Goal: Check status: Check status

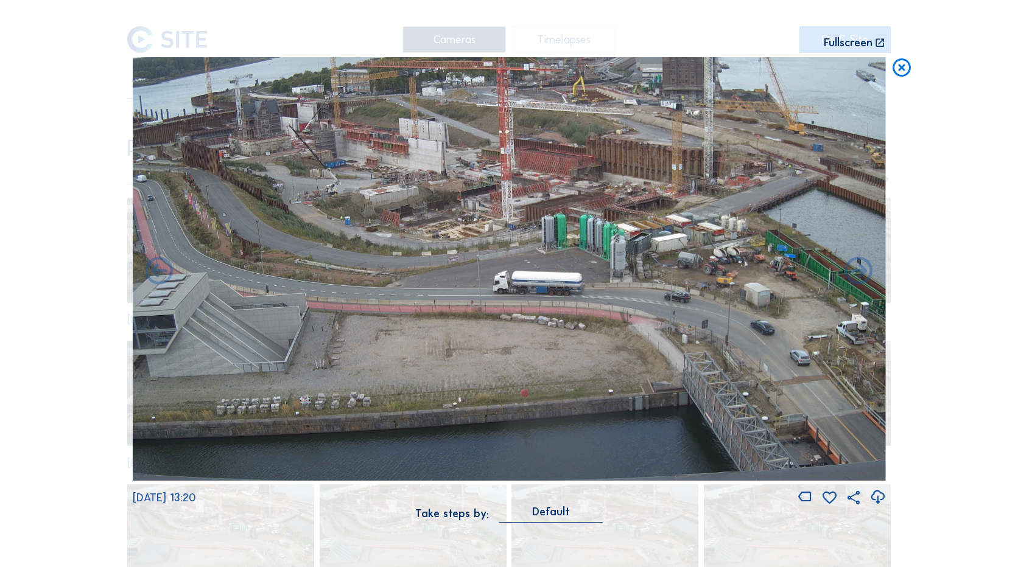
click at [774, 74] on icon at bounding box center [902, 68] width 22 height 23
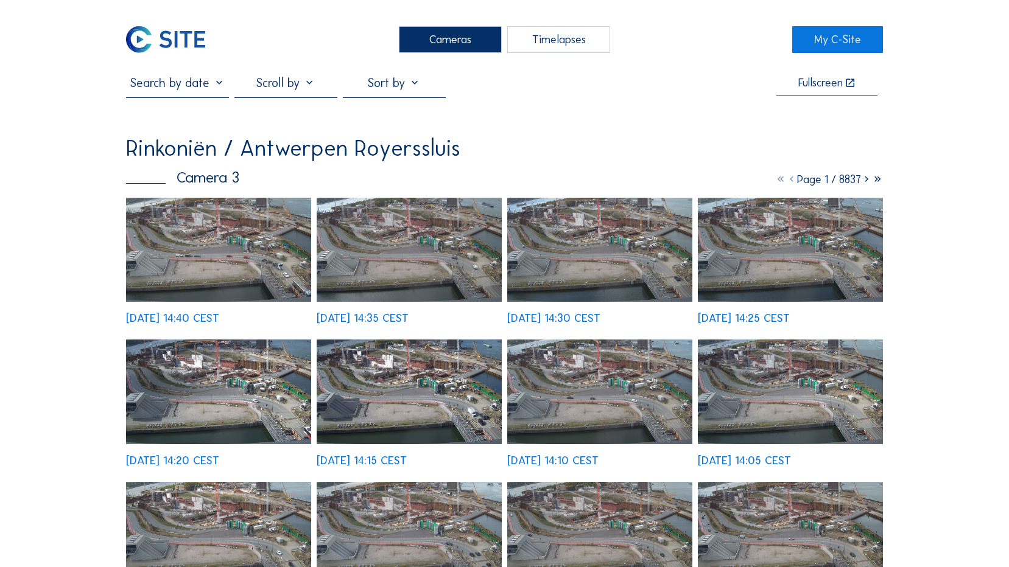
click at [197, 33] on img at bounding box center [165, 39] width 79 height 27
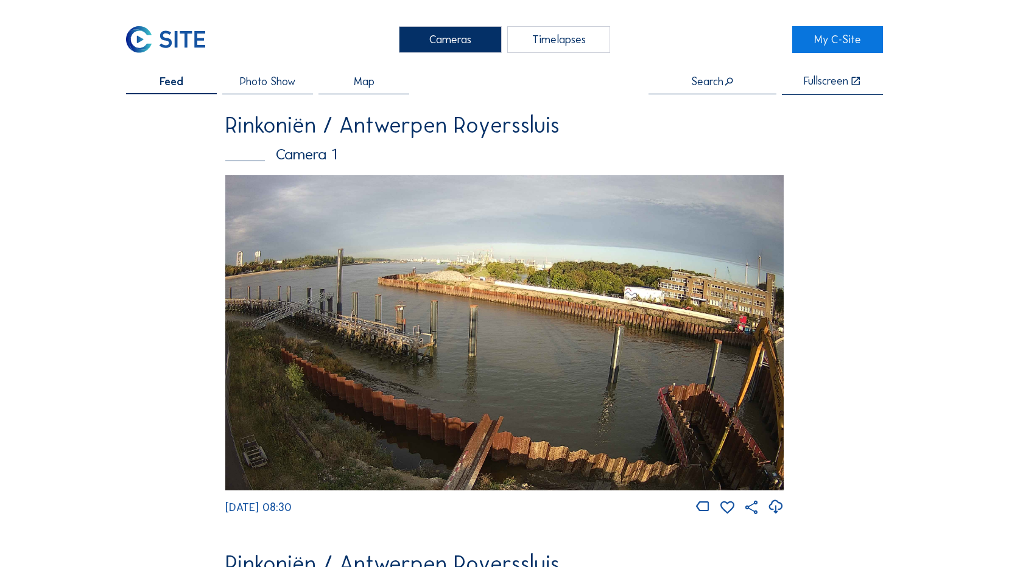
click at [569, 360] on img at bounding box center [504, 332] width 558 height 315
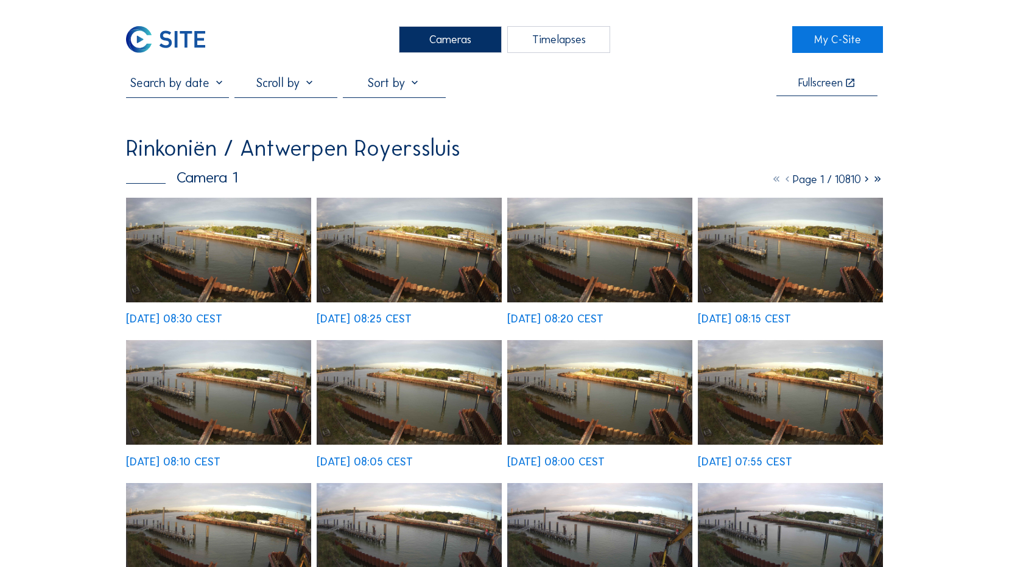
click at [228, 259] on img at bounding box center [218, 250] width 185 height 105
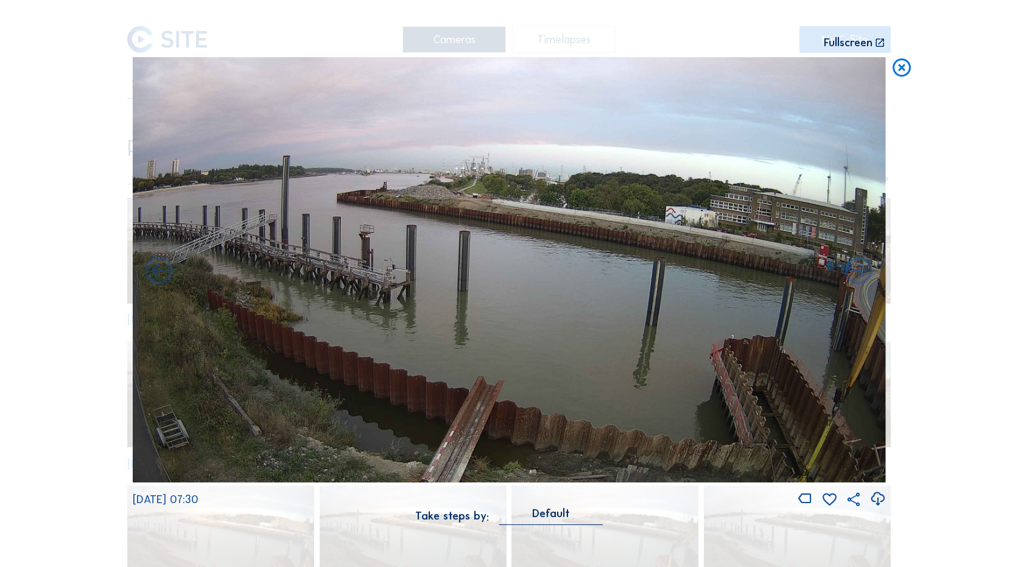
click at [774, 66] on icon at bounding box center [902, 68] width 22 height 23
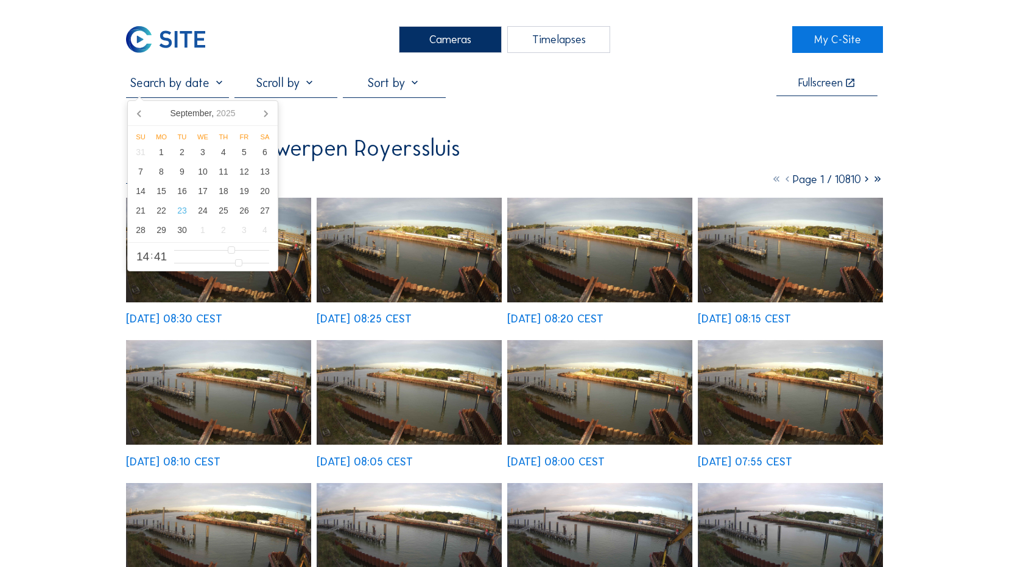
click at [137, 90] on input "text" at bounding box center [177, 82] width 103 height 15
click at [170, 210] on div "22" at bounding box center [161, 210] width 21 height 19
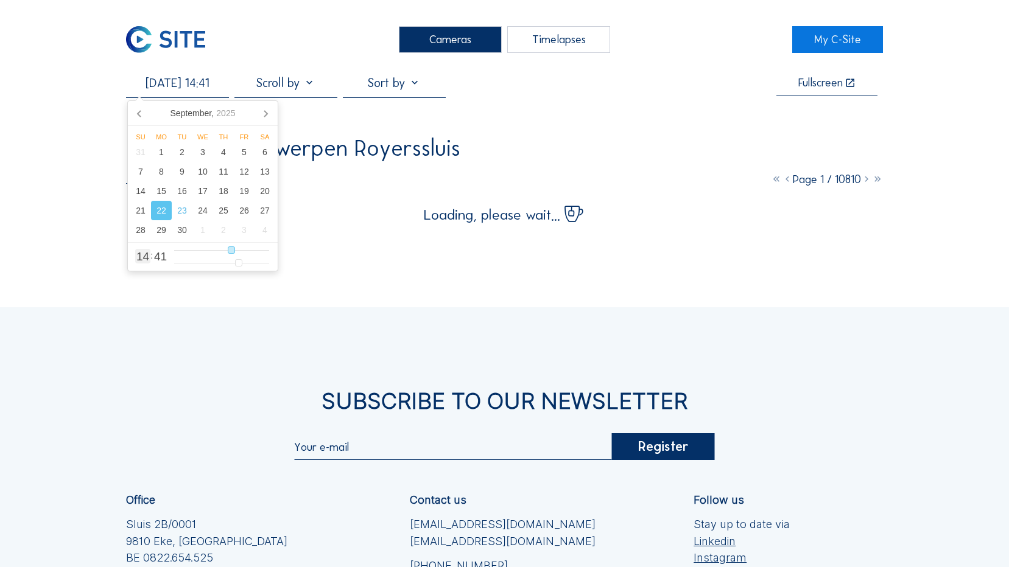
type input "[DATE] 11:41"
type input "11"
click at [221, 250] on input "range" at bounding box center [221, 250] width 95 height 10
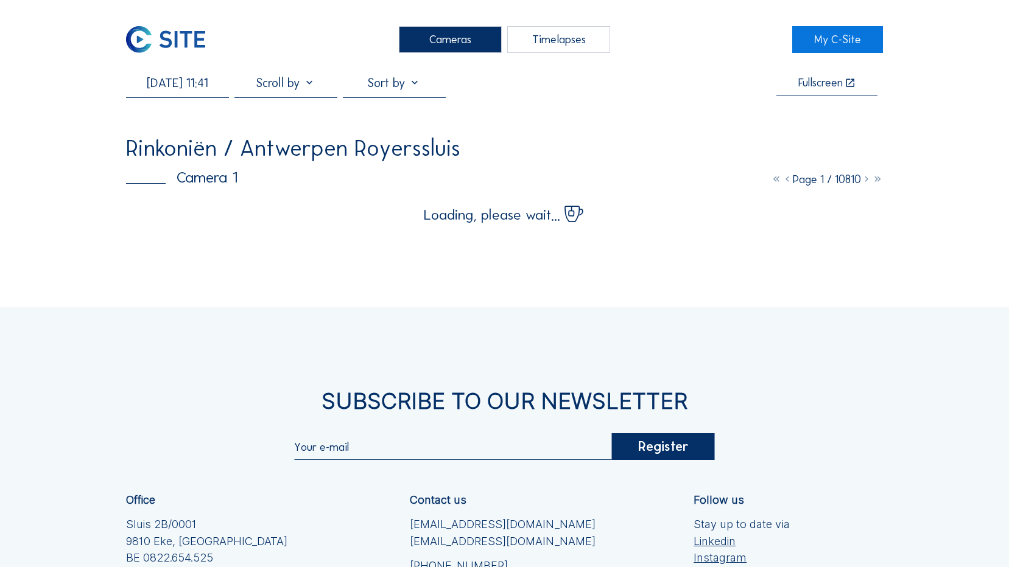
click at [774, 122] on div "Cameras Timelapses My C-Site [DATE] 11:41 Fullscreen Rinkoniën / Antwerpen Roye…" at bounding box center [504, 378] width 1009 height 757
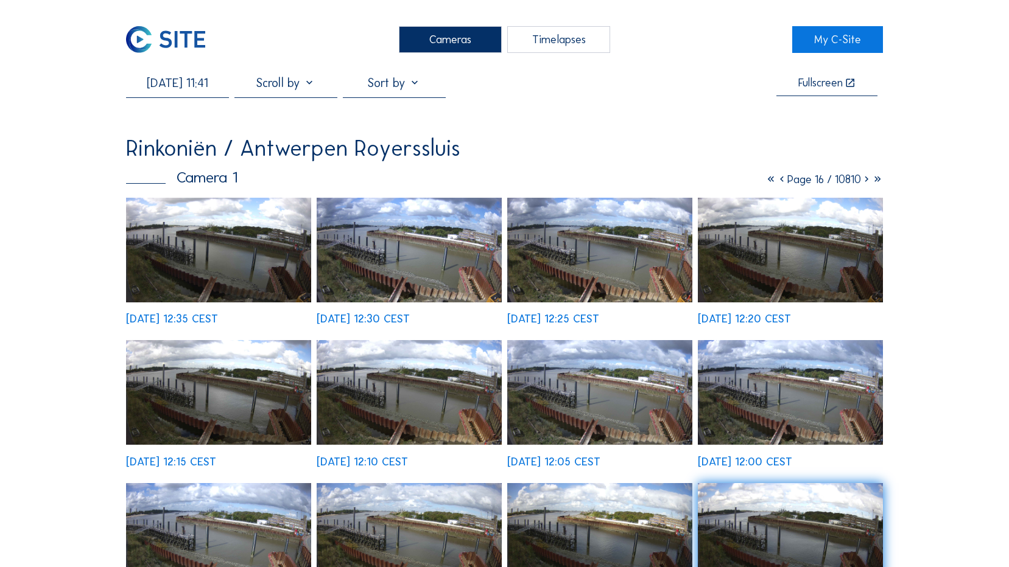
click at [461, 223] on img at bounding box center [409, 250] width 185 height 105
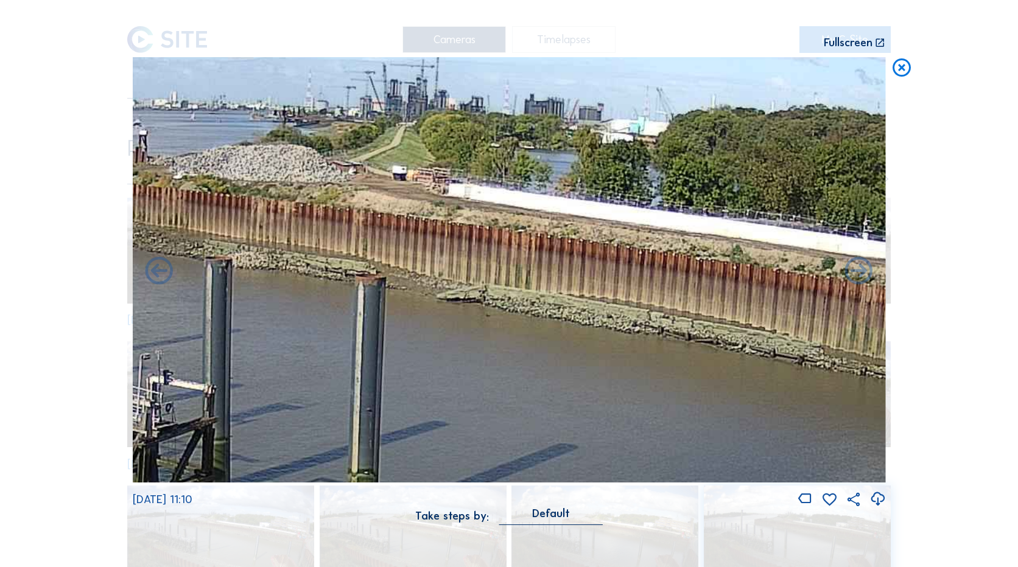
drag, startPoint x: 508, startPoint y: 242, endPoint x: 349, endPoint y: 223, distance: 159.9
click at [349, 223] on img at bounding box center [509, 270] width 753 height 426
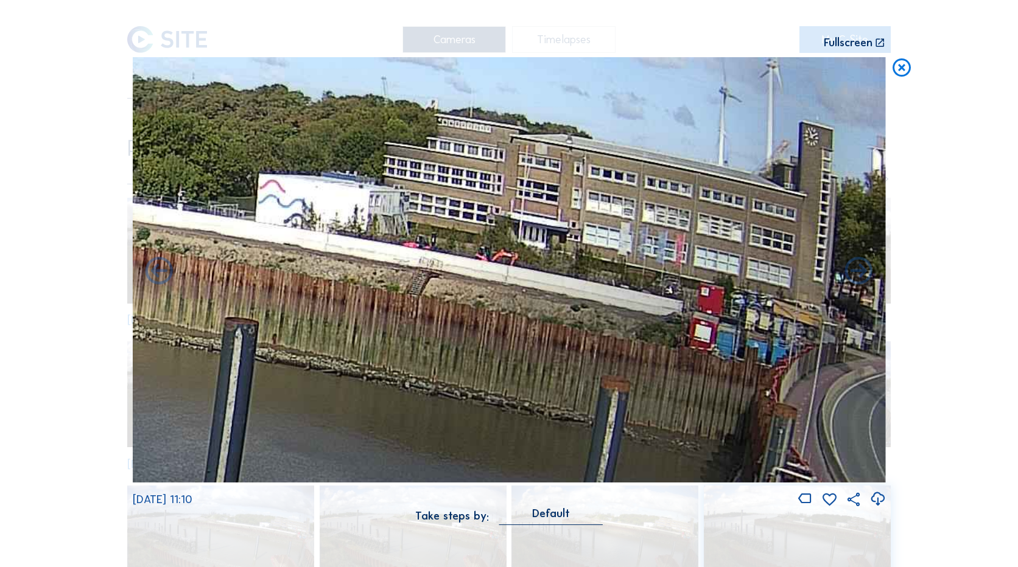
drag, startPoint x: 619, startPoint y: 265, endPoint x: 0, endPoint y: 240, distance: 619.0
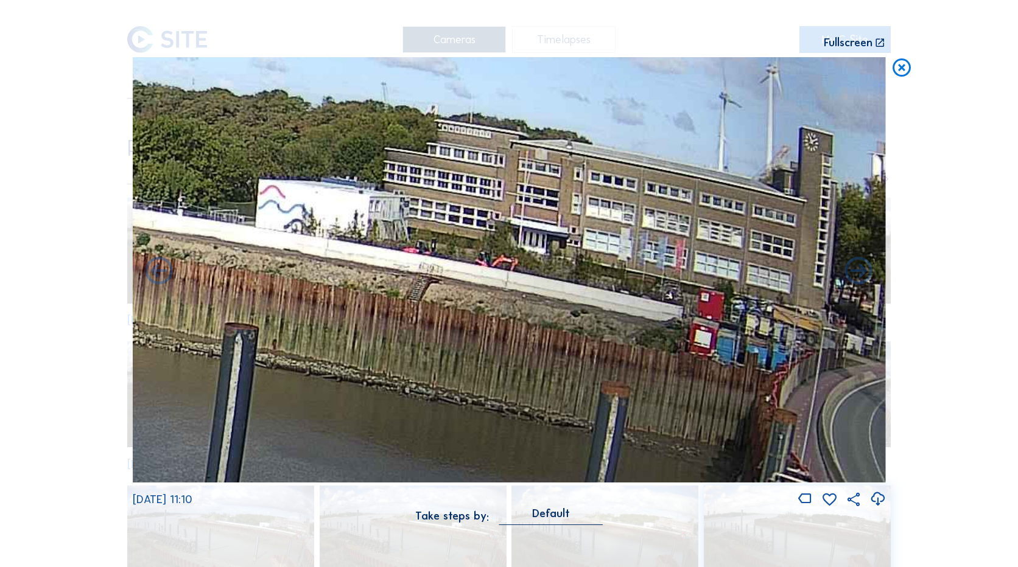
drag, startPoint x: 474, startPoint y: 314, endPoint x: 306, endPoint y: 309, distance: 168.7
click at [306, 309] on img at bounding box center [509, 270] width 753 height 426
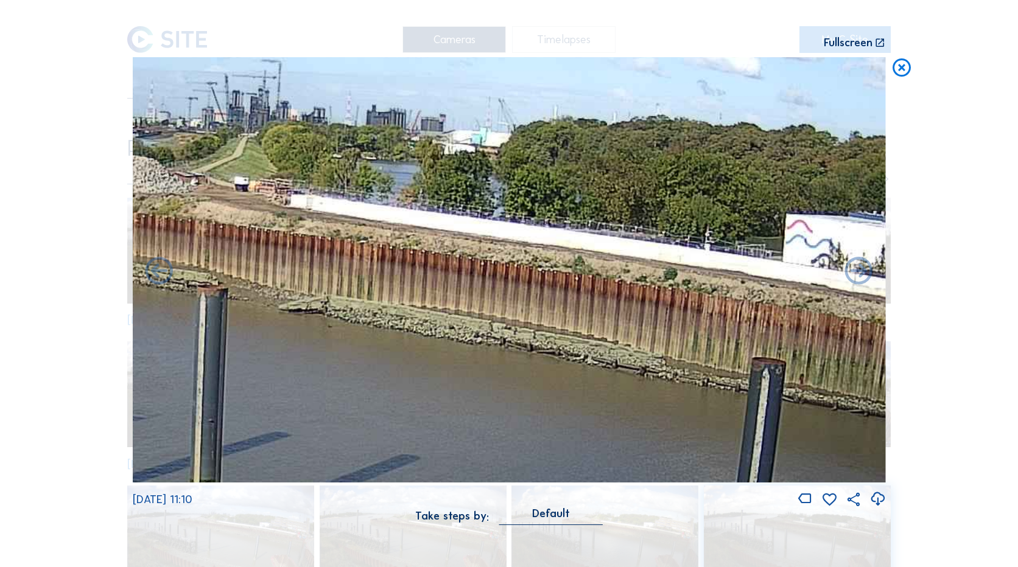
drag, startPoint x: 702, startPoint y: 379, endPoint x: 941, endPoint y: 384, distance: 239.3
click at [774, 366] on div "Scroll to travel through time | Press 'Alt' Button + Scroll to Zoom | Click and…" at bounding box center [509, 283] width 1018 height 567
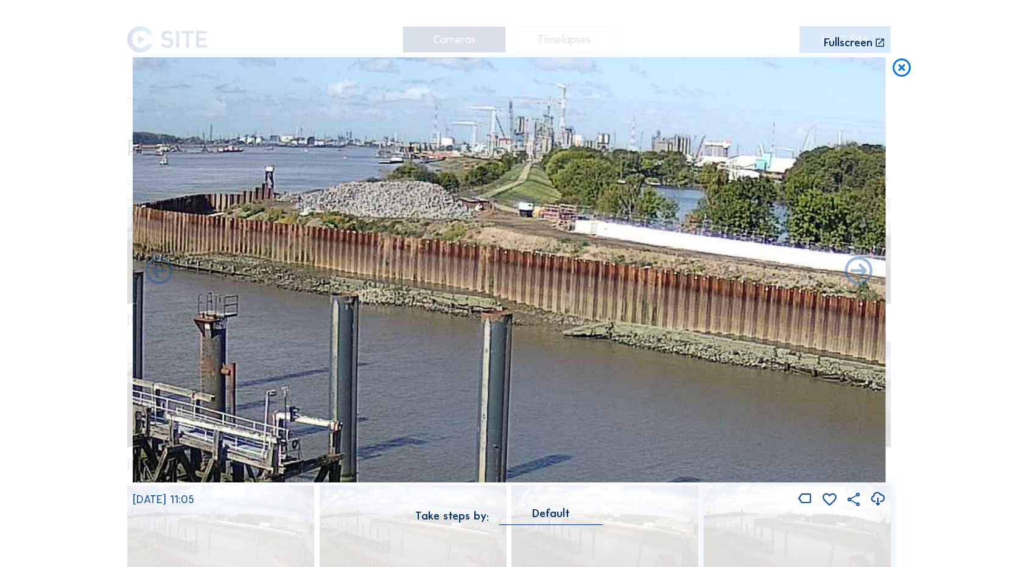
click at [595, 328] on img at bounding box center [509, 270] width 753 height 426
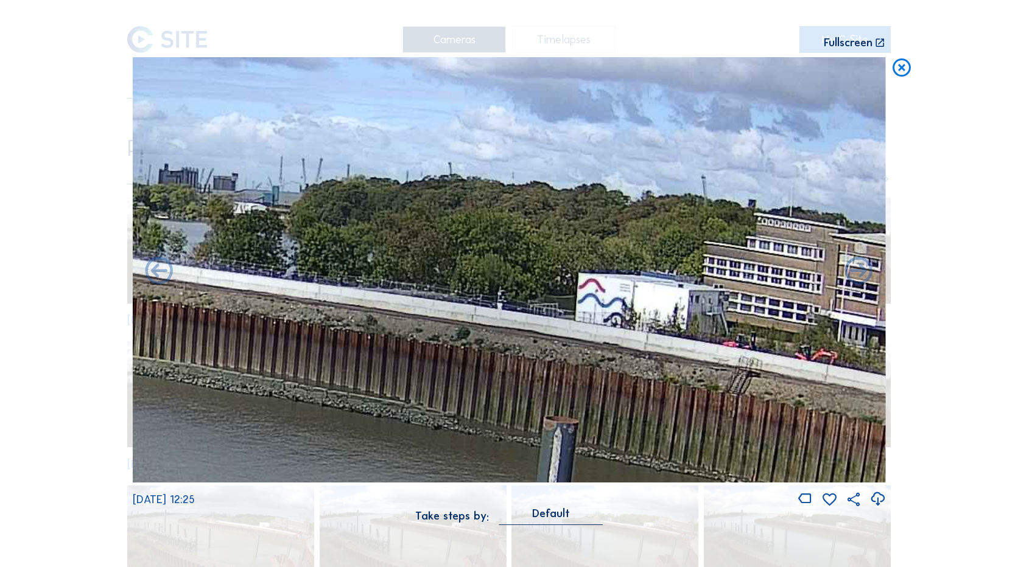
drag, startPoint x: 703, startPoint y: 348, endPoint x: 209, endPoint y: 368, distance: 494.2
click at [230, 366] on img at bounding box center [509, 270] width 753 height 426
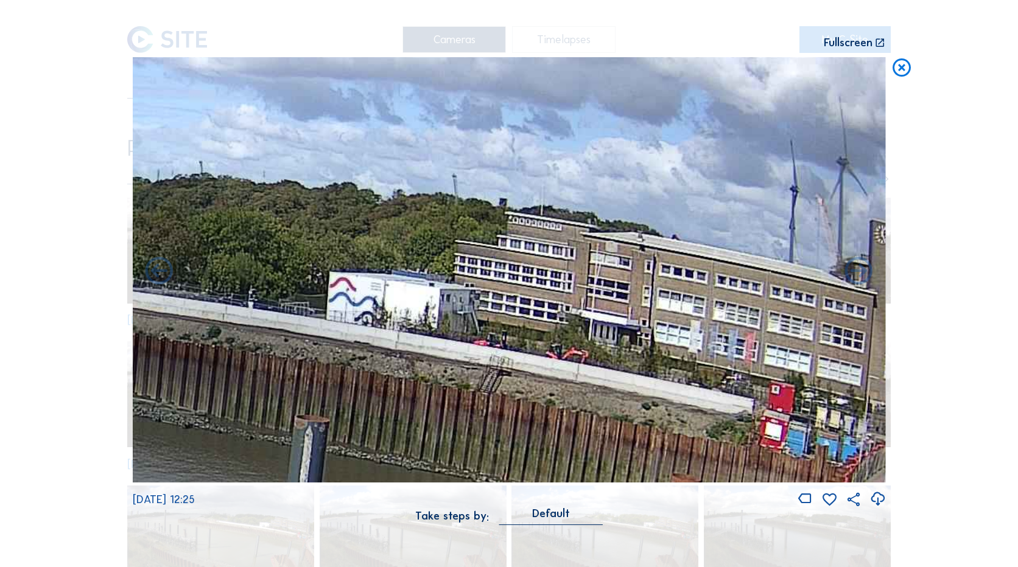
drag, startPoint x: 591, startPoint y: 343, endPoint x: 127, endPoint y: 308, distance: 465.2
click at [127, 308] on div "Scroll to travel through time | Press 'Alt' Button + Scroll to Zoom | Click and…" at bounding box center [509, 283] width 1018 height 567
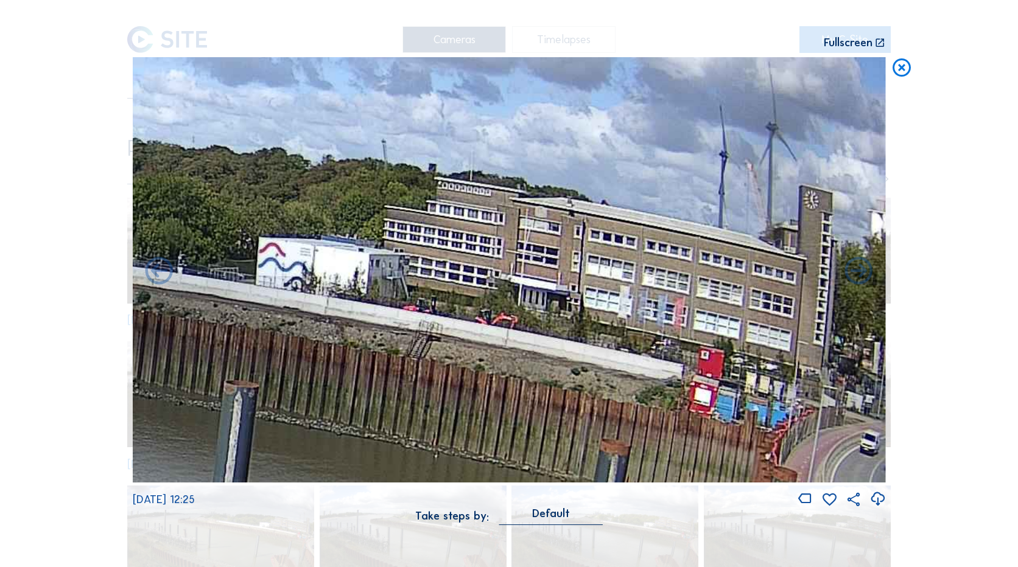
click at [774, 68] on icon at bounding box center [902, 68] width 22 height 23
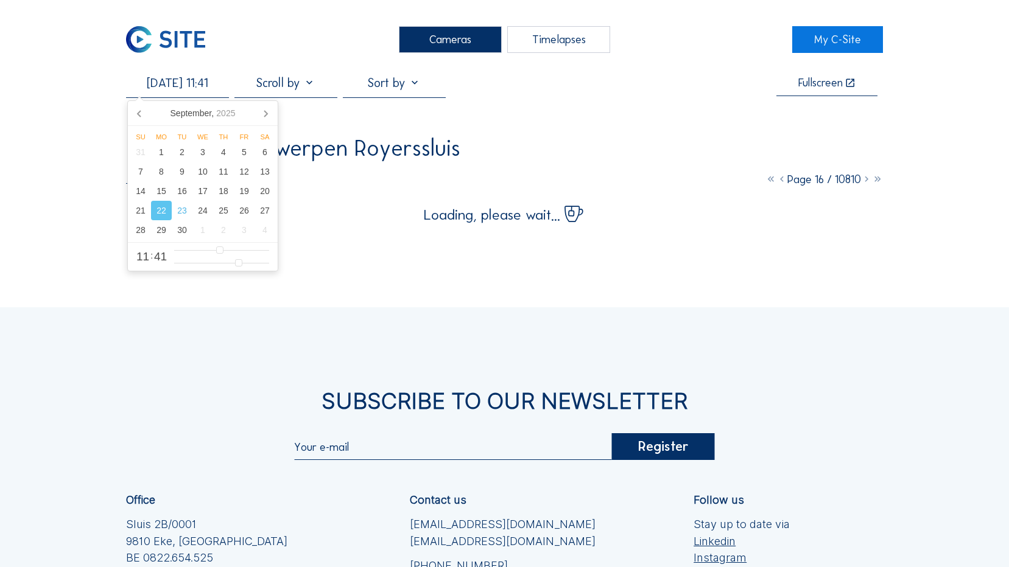
click at [219, 82] on input "[DATE] 11:41" at bounding box center [177, 82] width 103 height 15
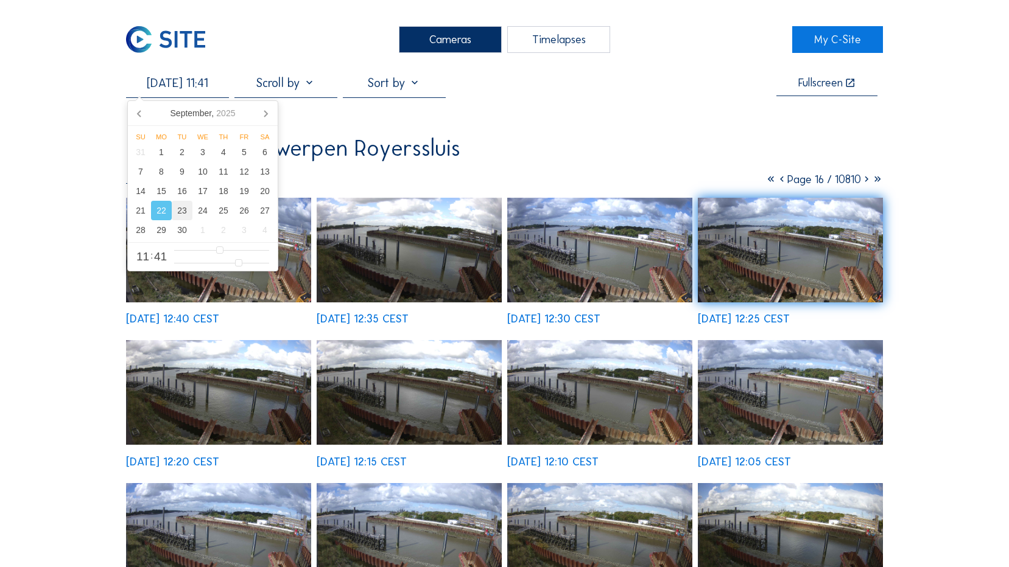
click at [186, 209] on div "23" at bounding box center [182, 210] width 21 height 19
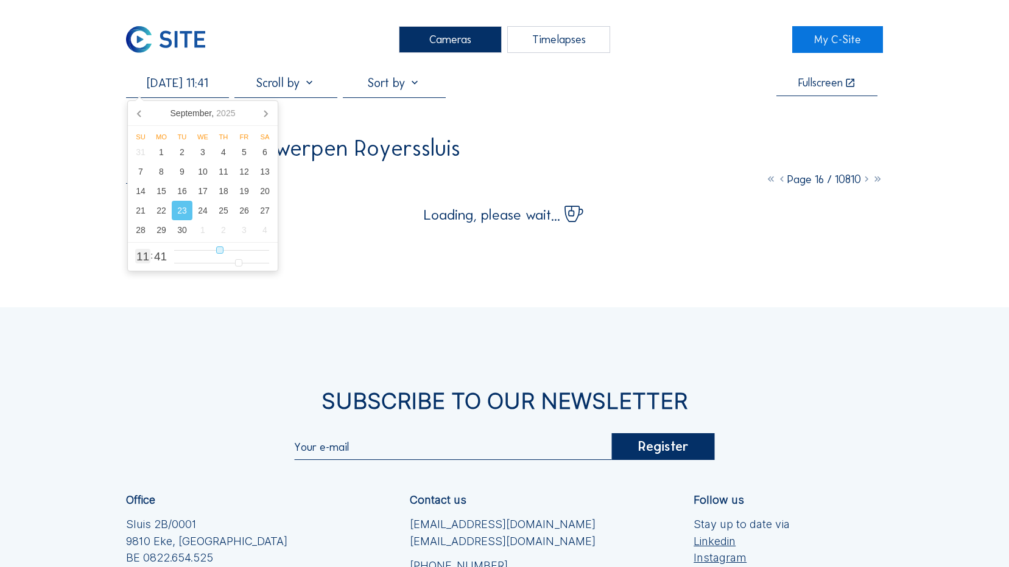
type input "[DATE] 18:41"
type input "18"
click at [247, 250] on input "range" at bounding box center [221, 250] width 95 height 10
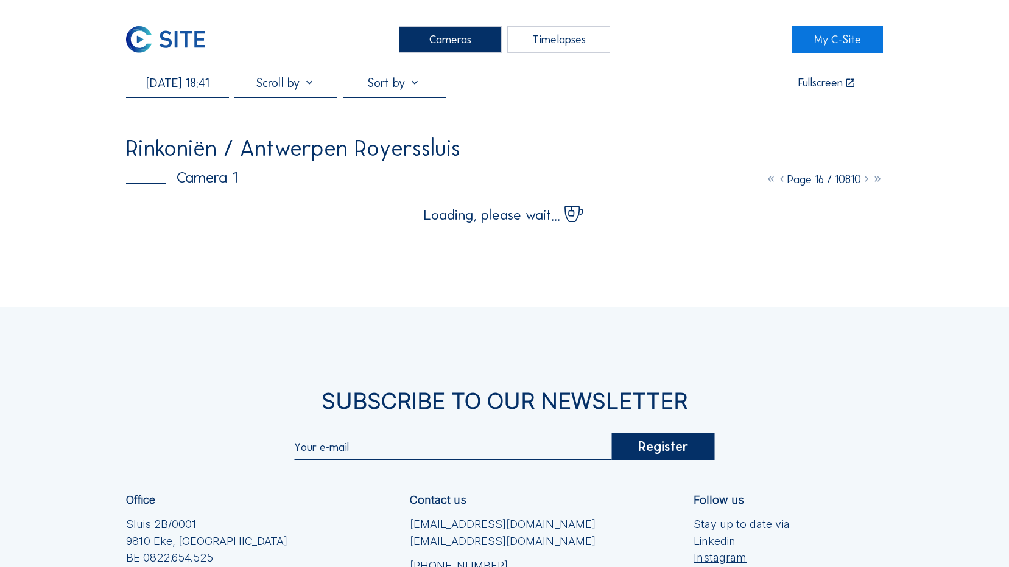
click at [774, 102] on div "Cameras Timelapses My C-Site [DATE] 18:41 Fullscreen Rinkoniën / Antwerpen Roye…" at bounding box center [504, 378] width 1009 height 757
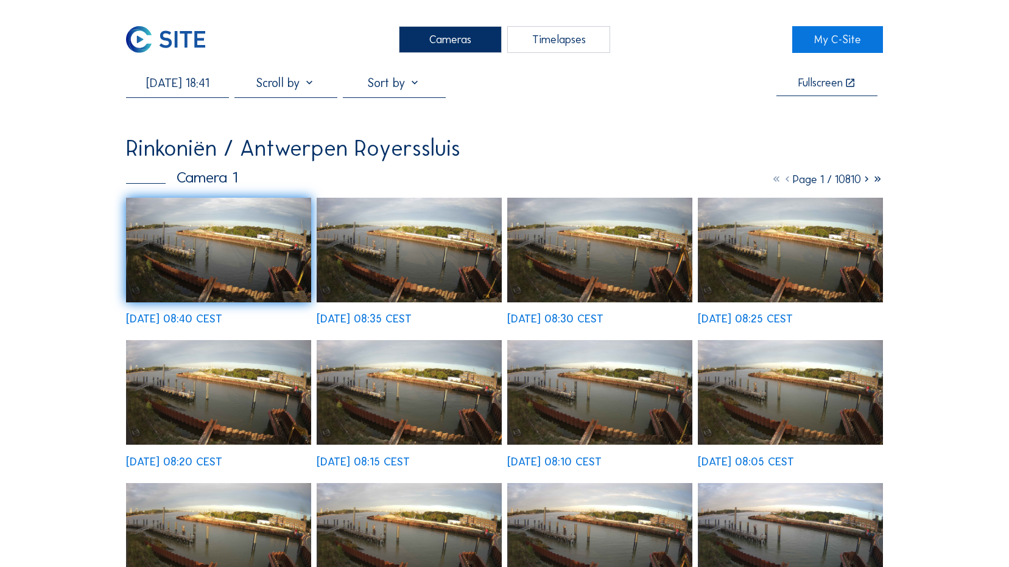
click at [246, 270] on img at bounding box center [218, 250] width 185 height 105
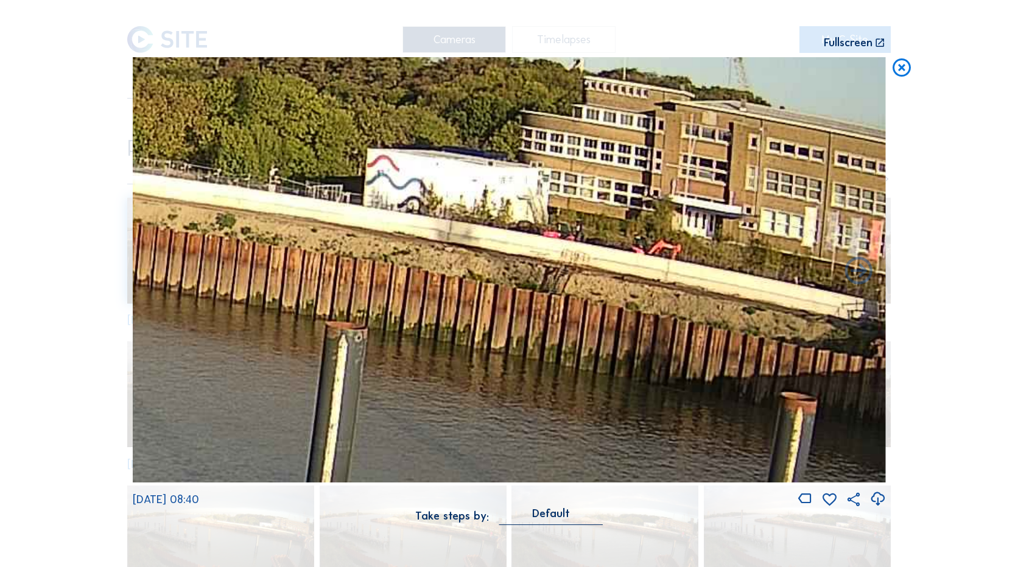
drag, startPoint x: 341, startPoint y: 297, endPoint x: 366, endPoint y: 311, distance: 28.6
click at [366, 311] on img at bounding box center [509, 270] width 753 height 426
